Goal: Task Accomplishment & Management: Complete application form

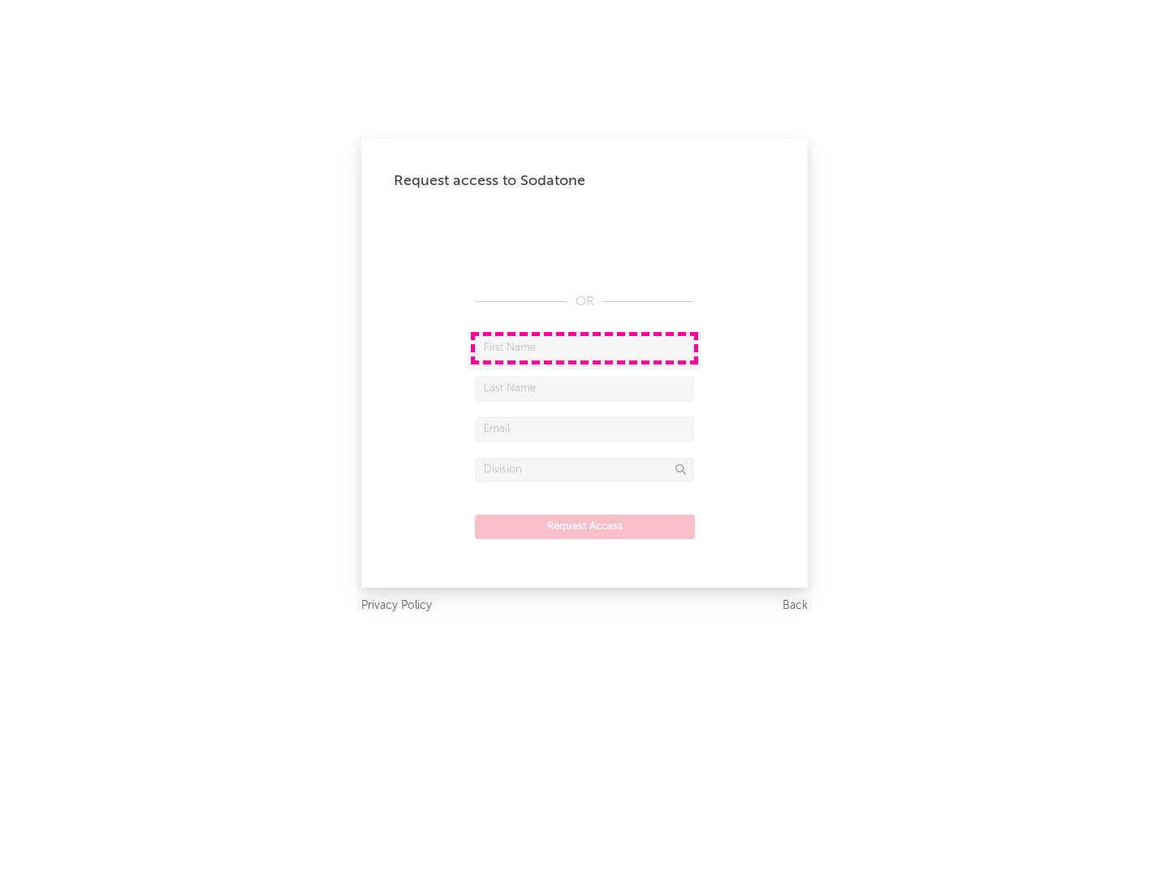
click at [584, 347] on input "text" at bounding box center [584, 348] width 219 height 24
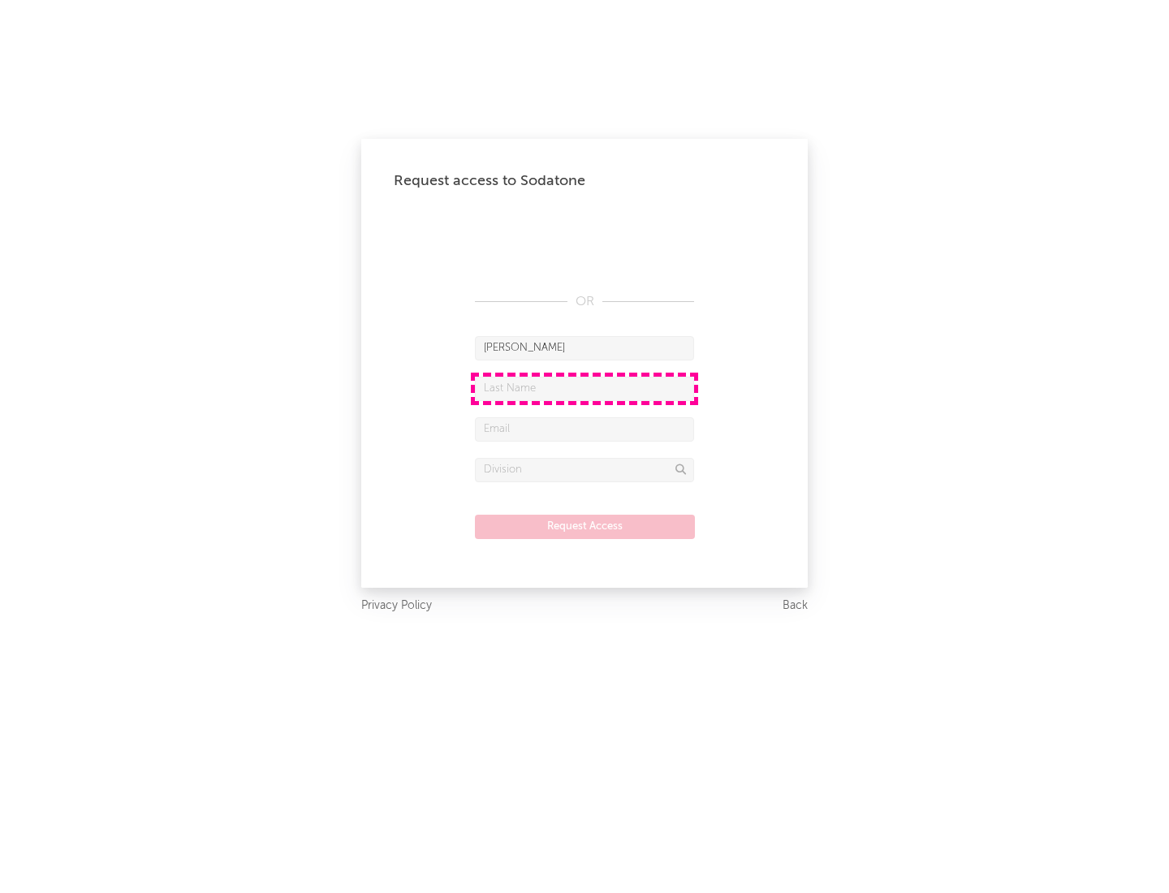
type input "[PERSON_NAME]"
click at [584, 388] on input "text" at bounding box center [584, 389] width 219 height 24
type input "[PERSON_NAME]"
click at [584, 429] on input "text" at bounding box center [584, 429] width 219 height 24
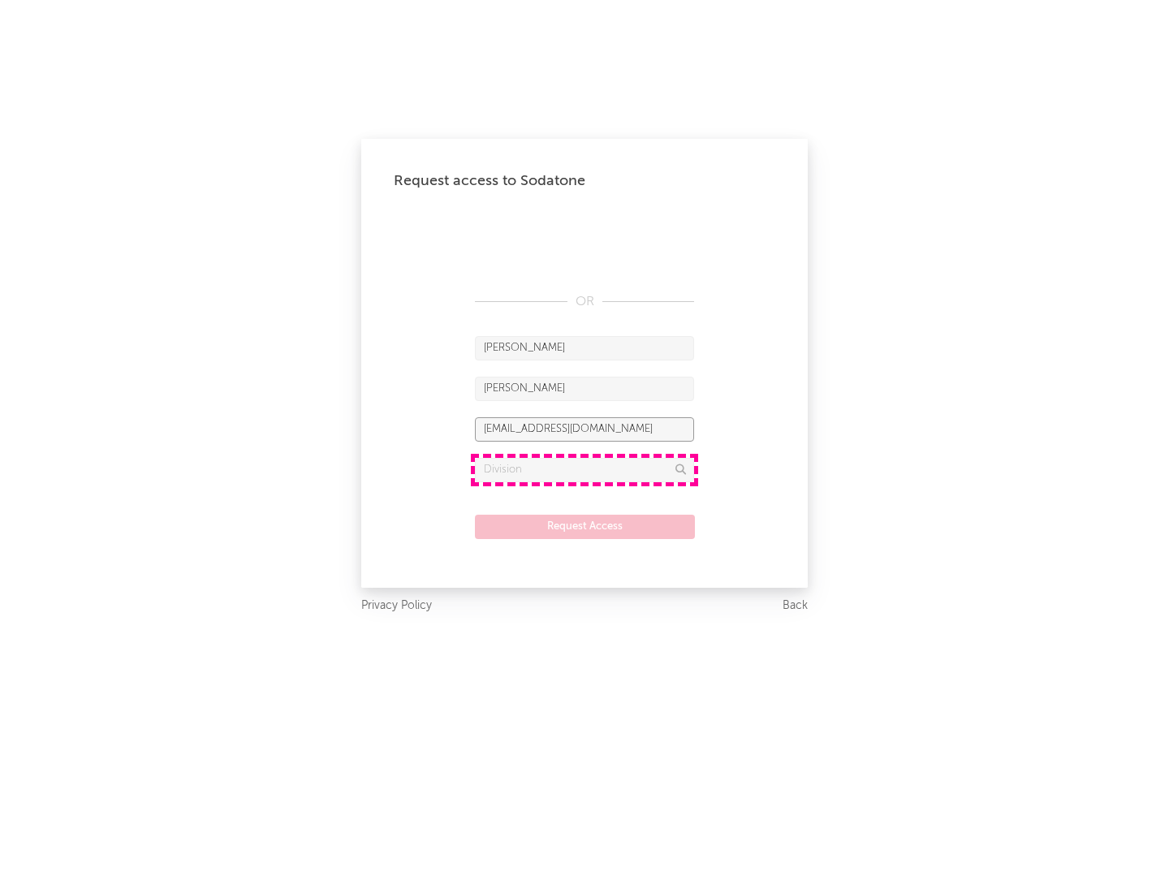
type input "[EMAIL_ADDRESS][DOMAIN_NAME]"
click at [584, 469] on input "text" at bounding box center [584, 470] width 219 height 24
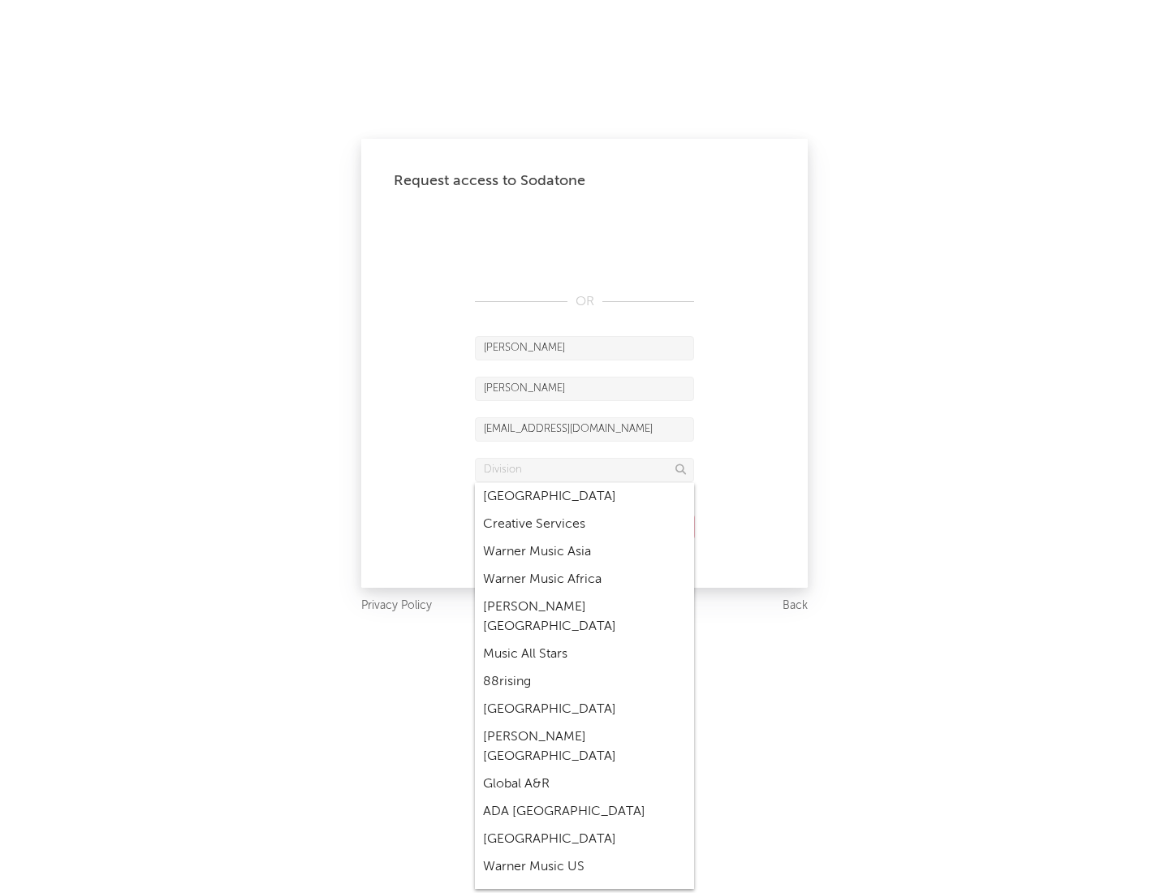
click at [584, 640] on div "Music All Stars" at bounding box center [584, 654] width 219 height 28
type input "Music All Stars"
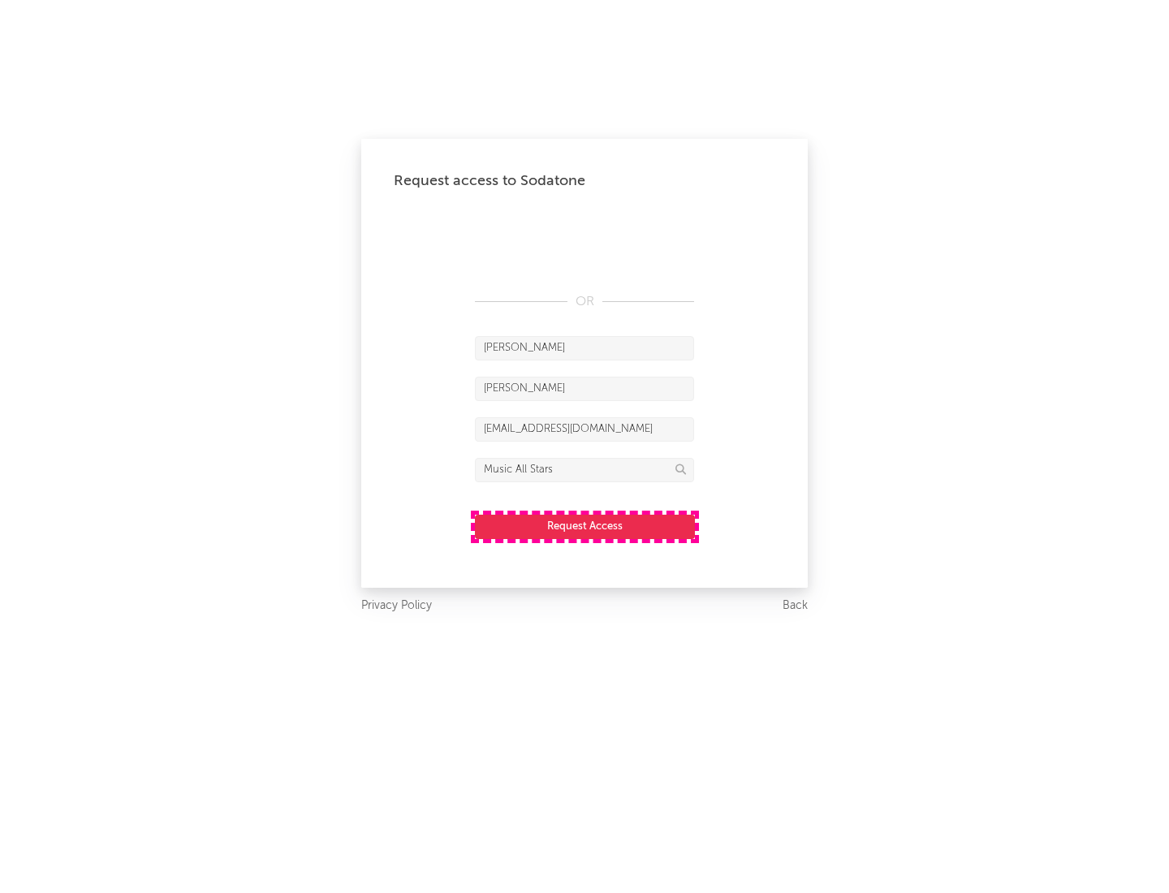
click at [584, 526] on button "Request Access" at bounding box center [585, 527] width 220 height 24
